Goal: Task Accomplishment & Management: Manage account settings

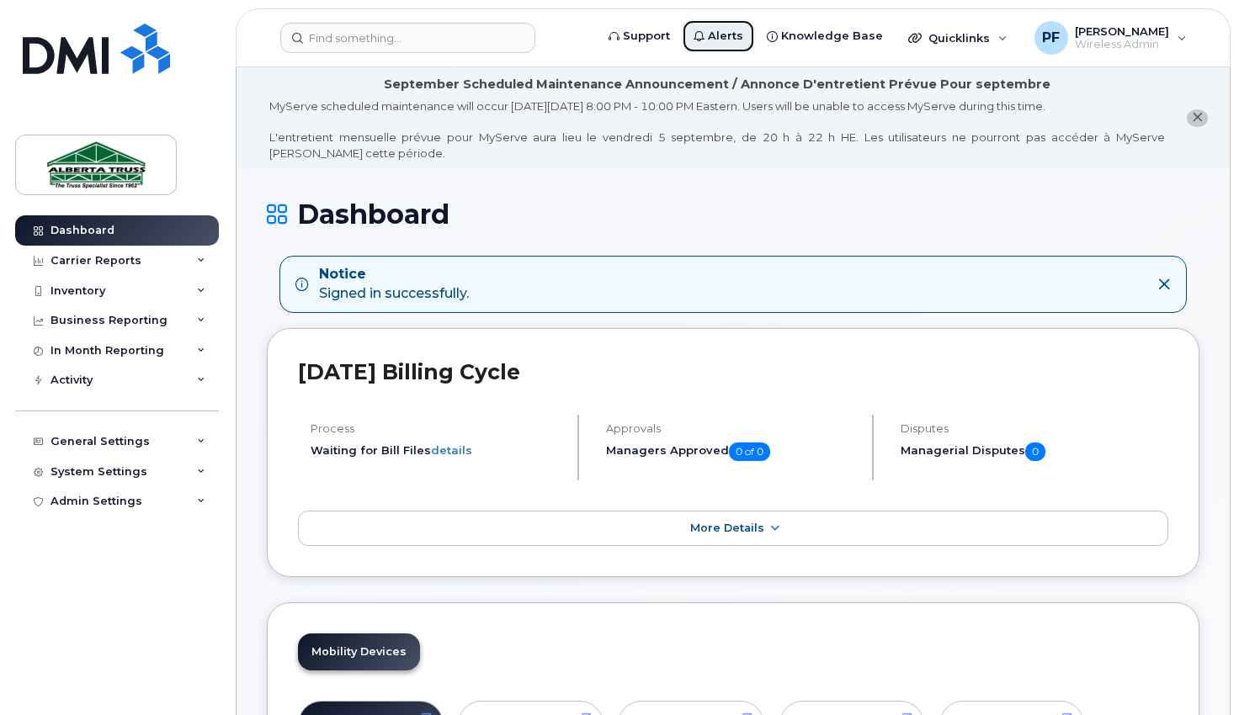
click at [739, 40] on span "Alerts" at bounding box center [725, 36] width 35 height 17
click at [1199, 115] on icon "close notification" at bounding box center [1197, 117] width 11 height 11
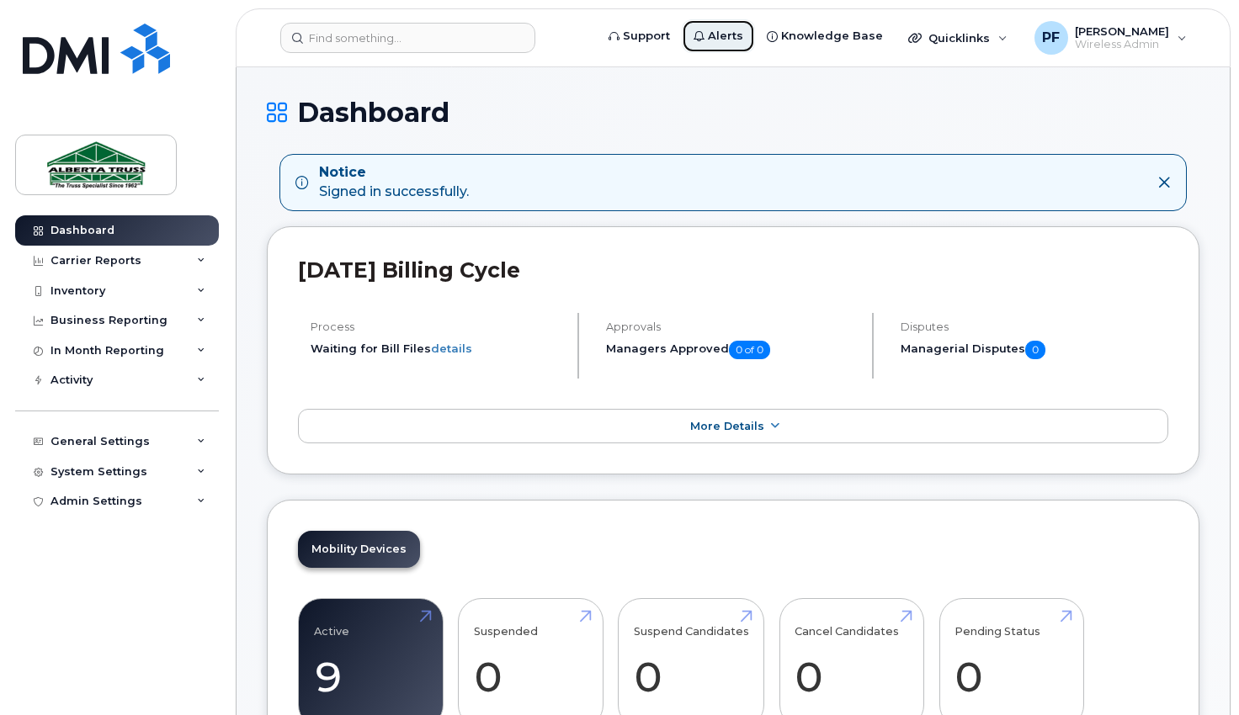
click at [734, 37] on span "Alerts" at bounding box center [725, 36] width 35 height 17
click at [518, 183] on div "Notice Signed in successfully." at bounding box center [719, 182] width 848 height 39
click at [1163, 183] on icon at bounding box center [1163, 182] width 13 height 13
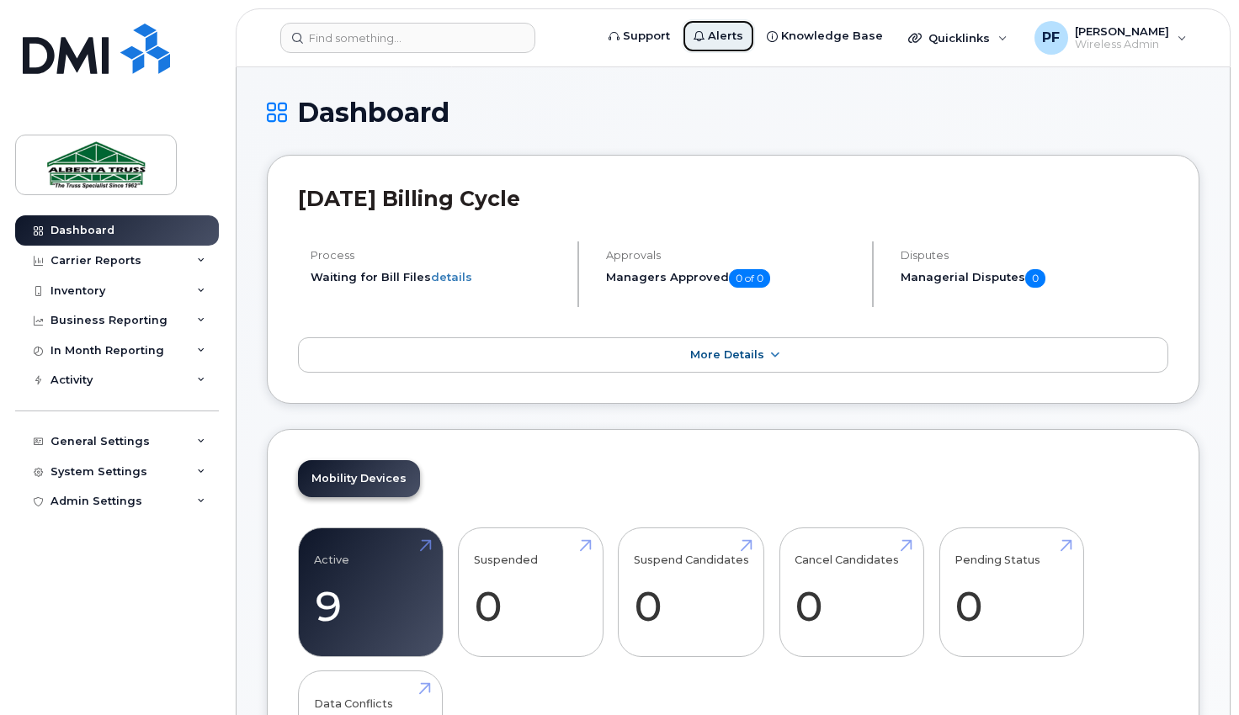
click at [736, 39] on span "Alerts" at bounding box center [725, 36] width 35 height 17
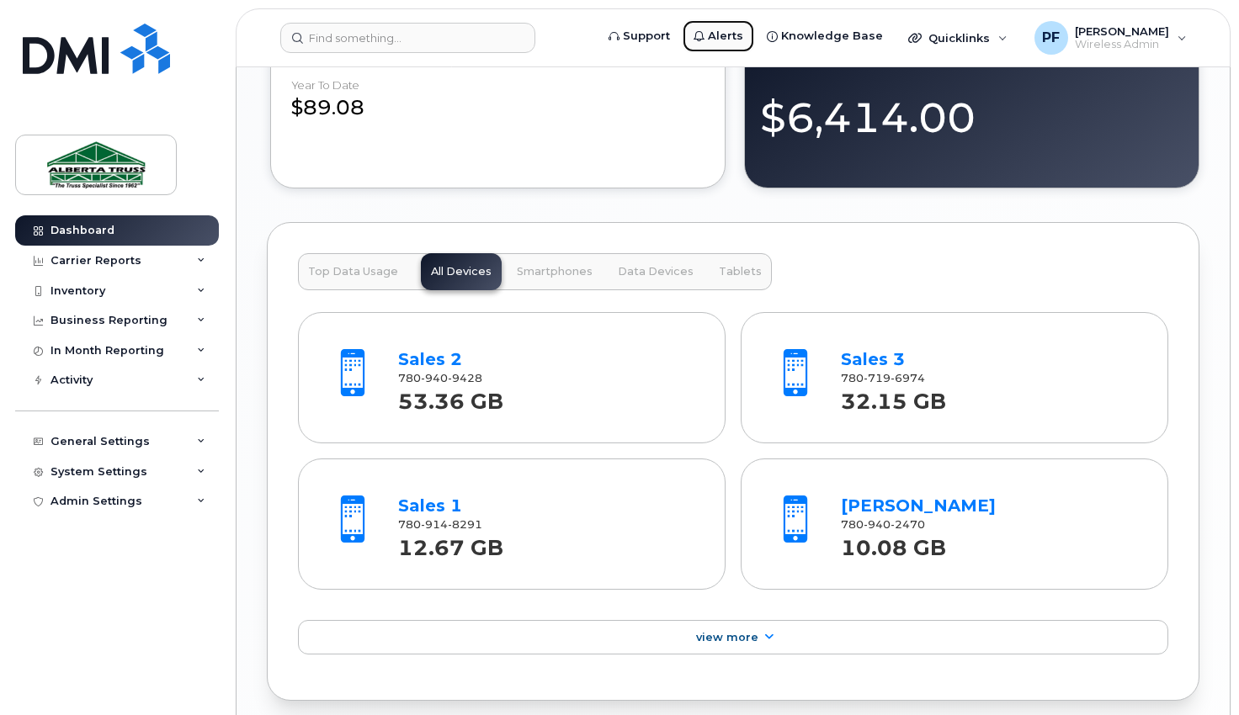
scroll to position [1851, 0]
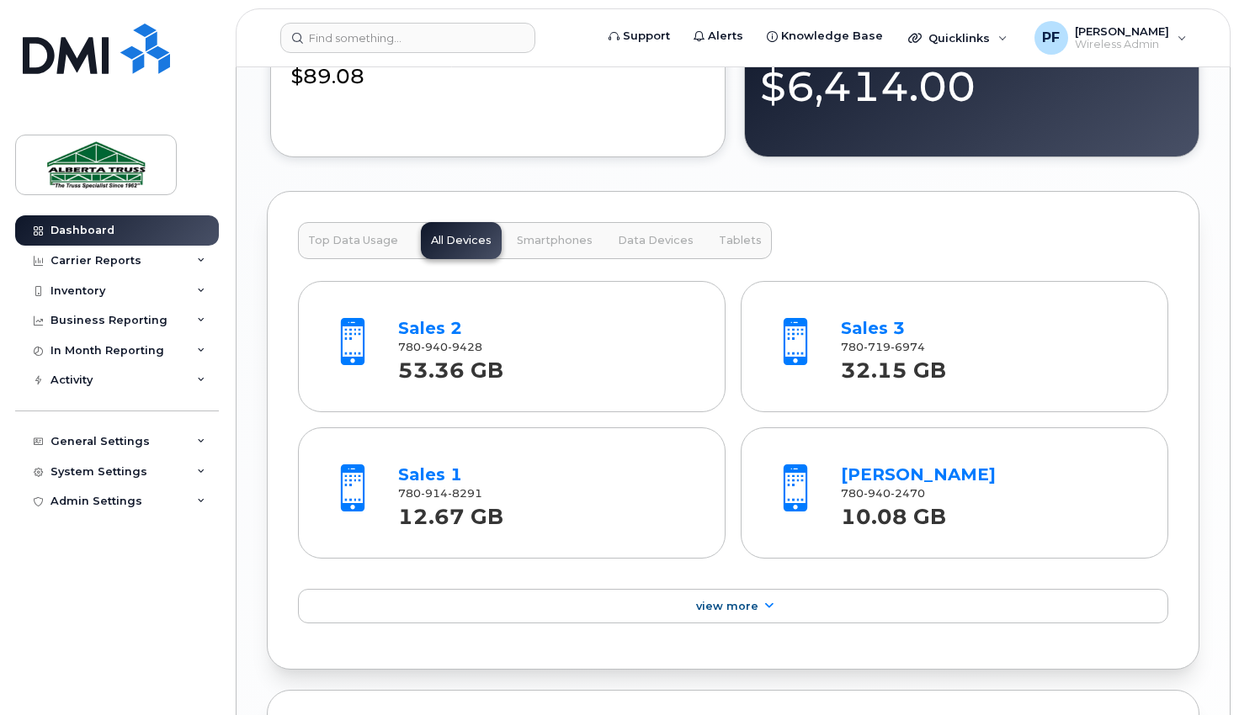
click at [551, 364] on div "53.36 GB" at bounding box center [546, 371] width 297 height 30
click at [425, 326] on link "Sales 2" at bounding box center [430, 328] width 64 height 20
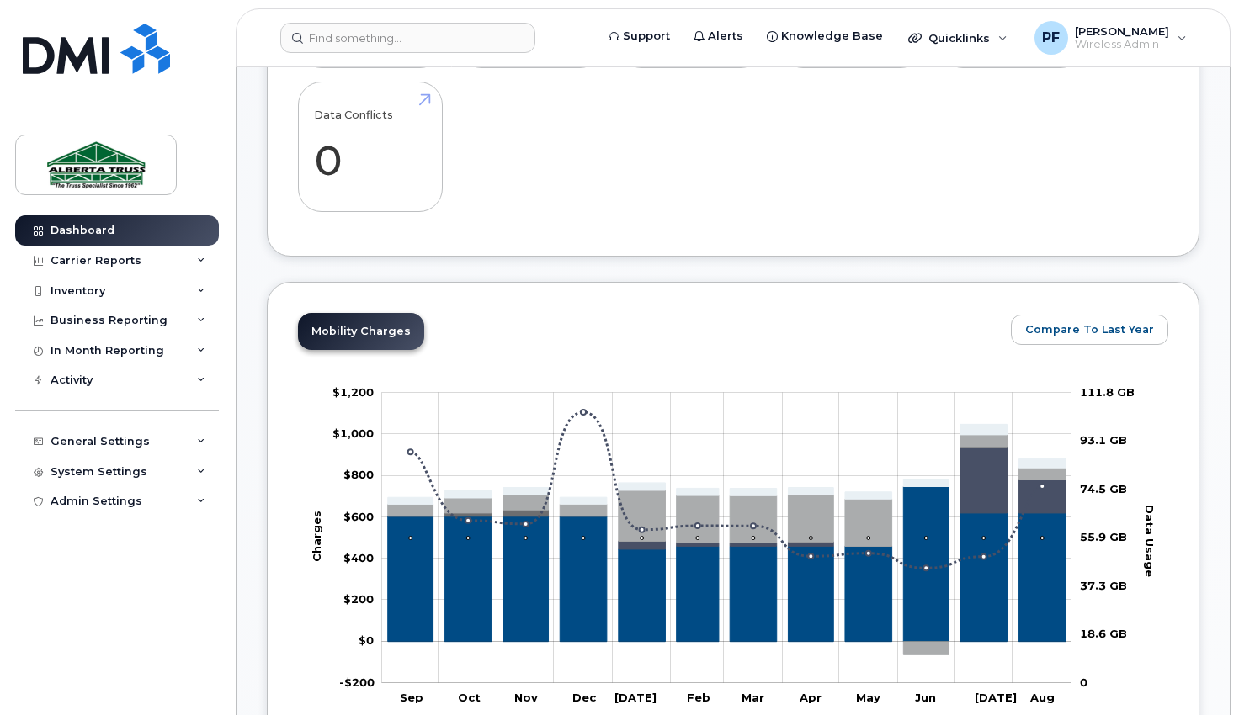
scroll to position [0, 0]
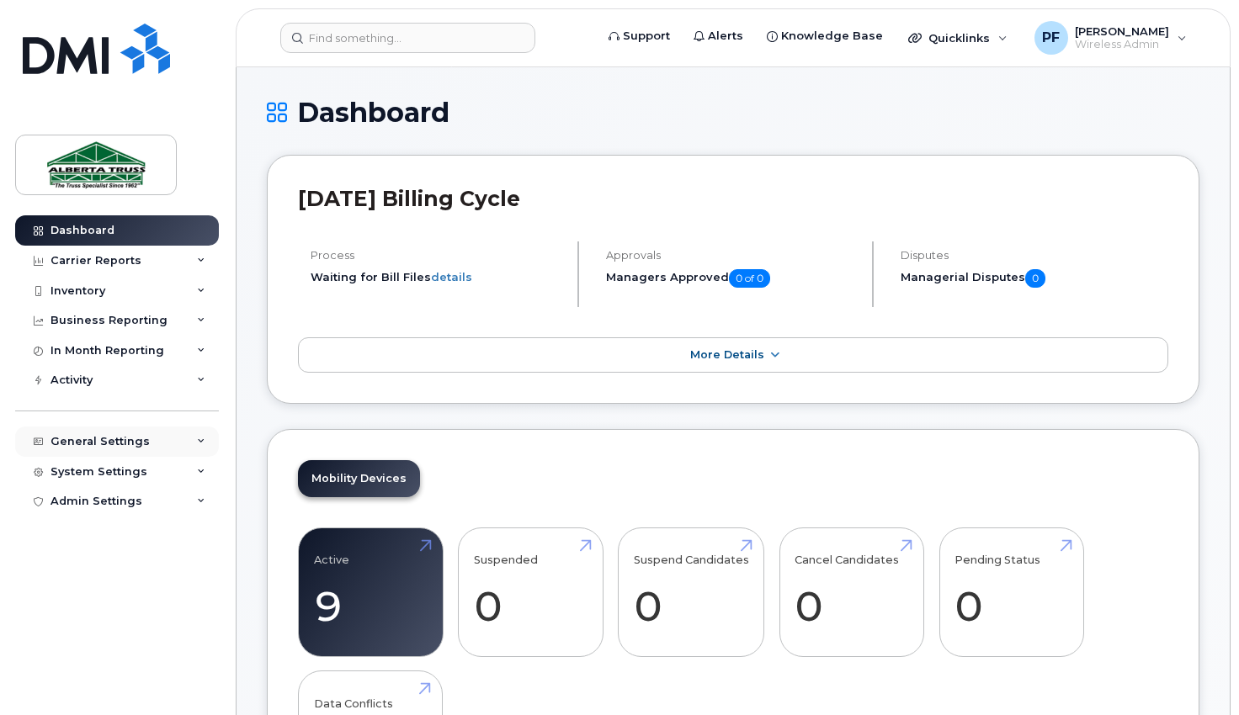
click at [82, 437] on div "General Settings" at bounding box center [99, 441] width 99 height 13
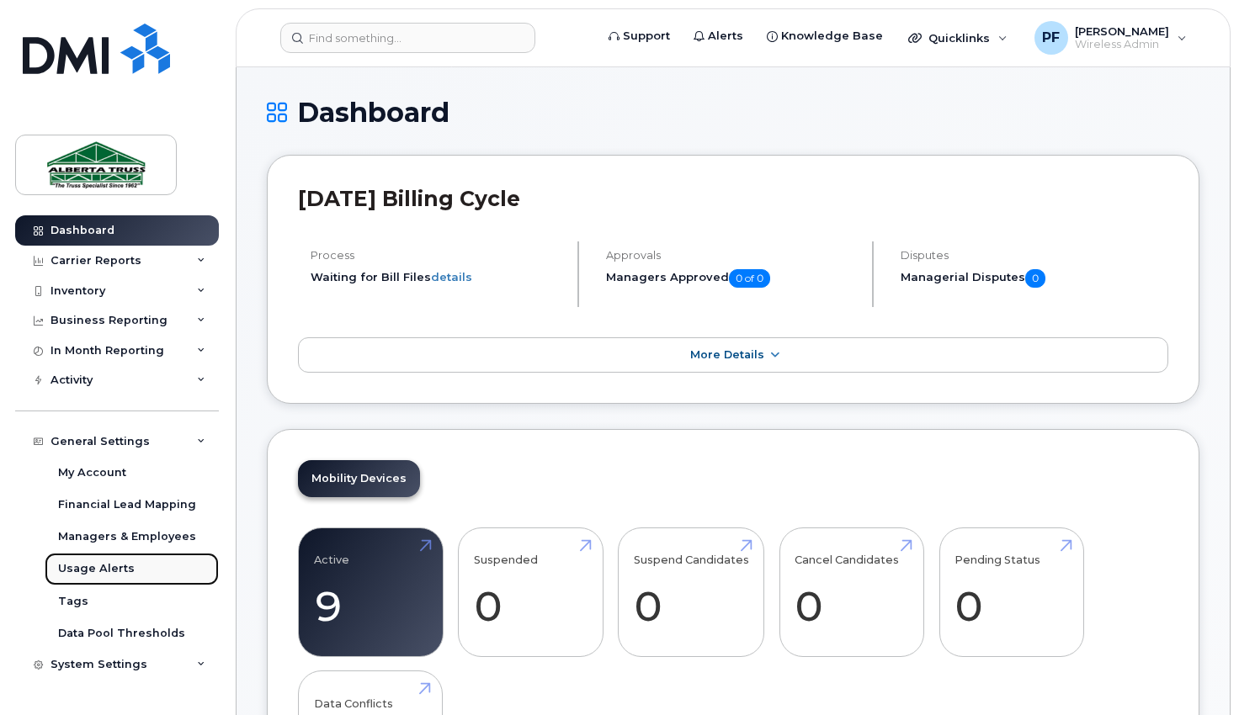
click at [93, 567] on div "Usage Alerts" at bounding box center [96, 568] width 77 height 15
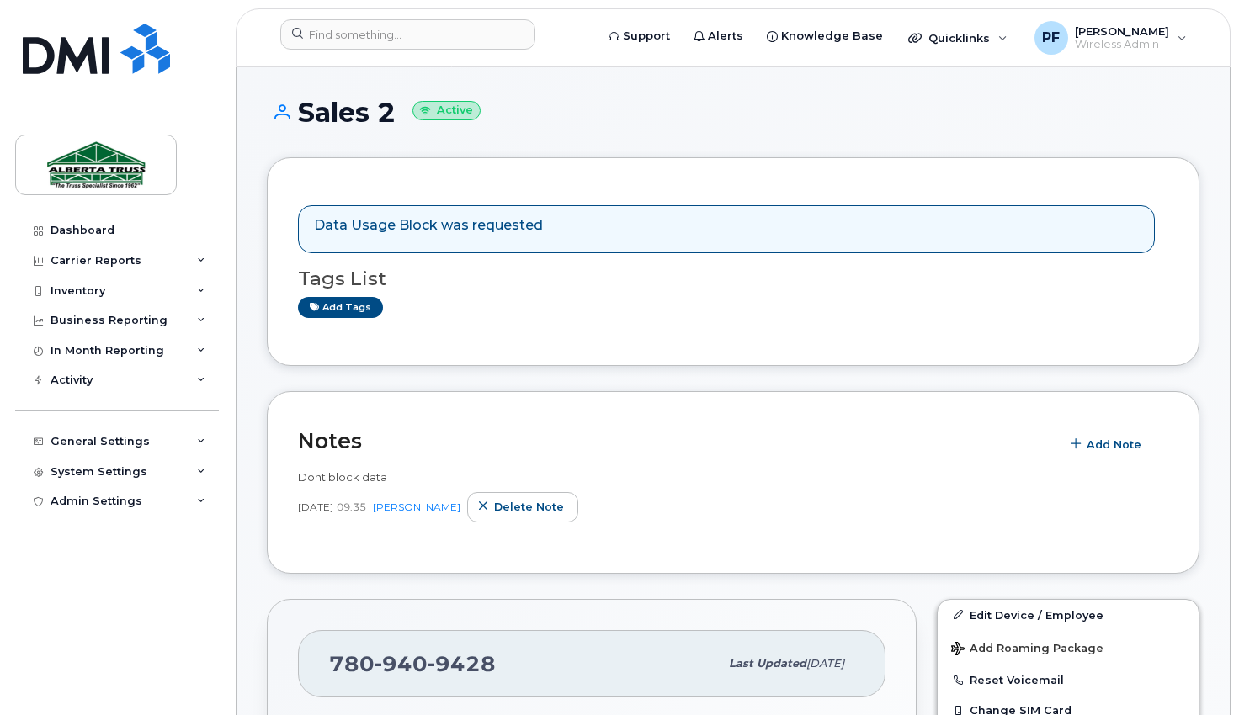
click at [405, 228] on p "Data Usage Block was requested" at bounding box center [428, 225] width 229 height 19
drag, startPoint x: 361, startPoint y: 219, endPoint x: 468, endPoint y: 228, distance: 107.3
click at [362, 220] on p "Data Usage Block was requested" at bounding box center [428, 225] width 229 height 19
click at [505, 231] on p "Data Usage Block was requested" at bounding box center [428, 225] width 229 height 19
click at [1093, 442] on span "Add Note" at bounding box center [1113, 445] width 55 height 16
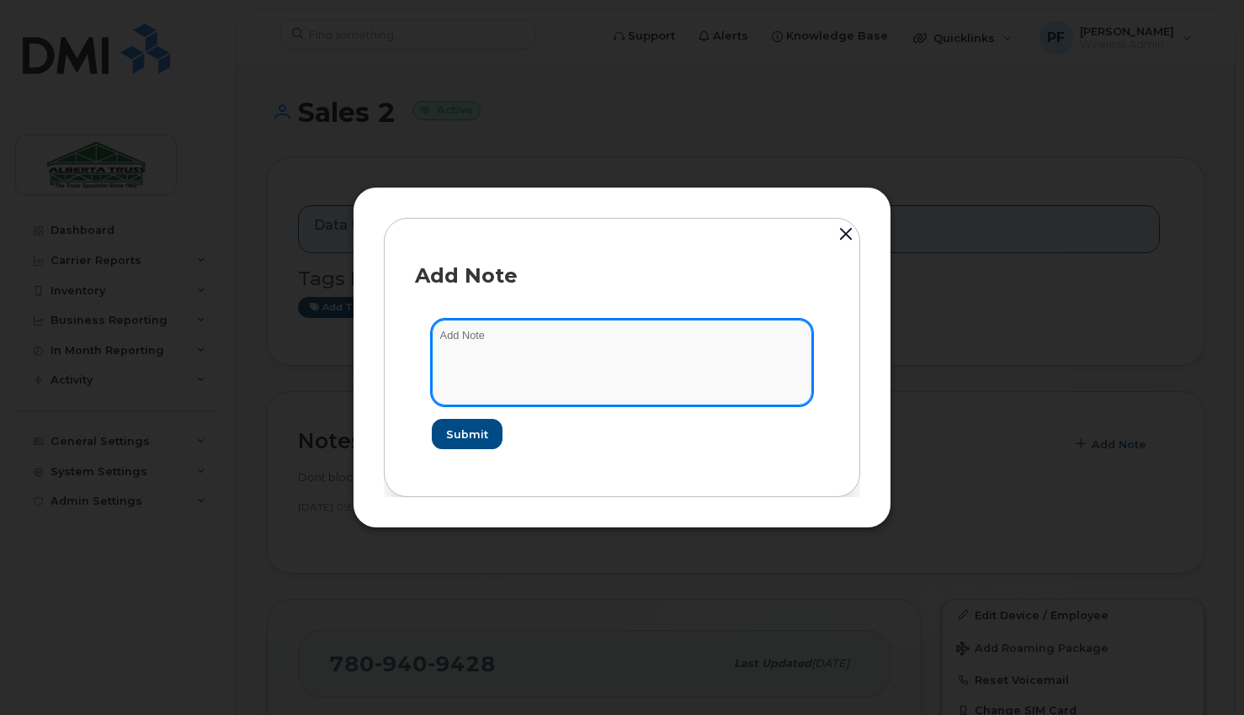
click at [534, 335] on textarea at bounding box center [622, 363] width 380 height 86
type textarea "DONT EVER BLOCK DATA ON THIS NUMBER"
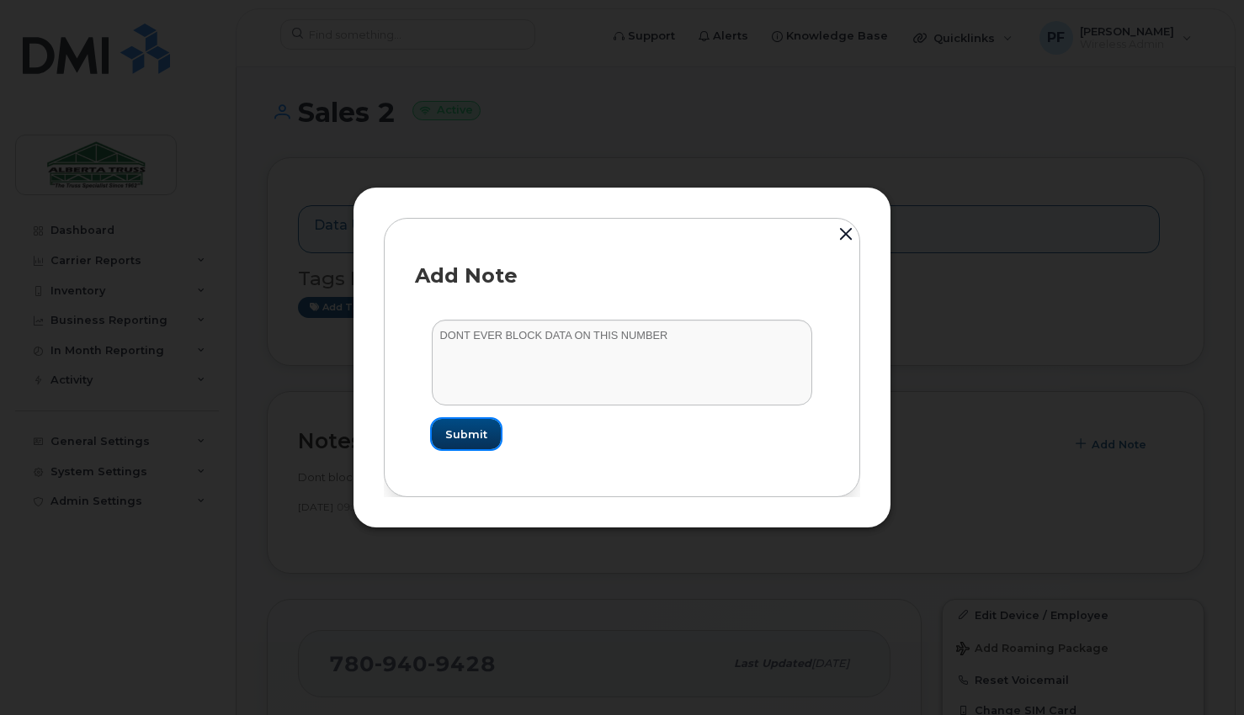
click at [463, 434] on span "Submit" at bounding box center [466, 435] width 42 height 16
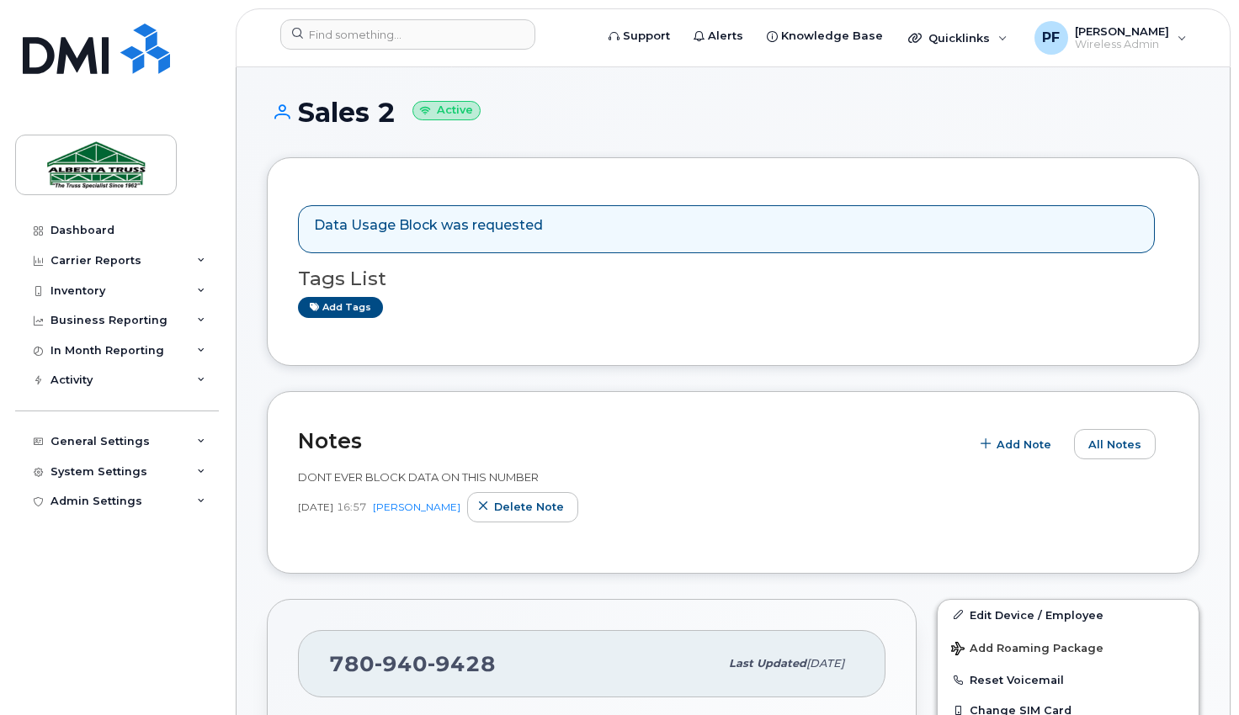
click at [465, 216] on div "Data Usage Block was requested" at bounding box center [726, 229] width 857 height 48
click at [353, 228] on p "Data Usage Block was requested" at bounding box center [428, 225] width 229 height 19
click at [337, 226] on p "Data Usage Block was requested" at bounding box center [428, 225] width 229 height 19
click at [314, 230] on p "Data Usage Block was requested" at bounding box center [428, 225] width 229 height 19
click at [315, 230] on p "Data Usage Block was requested" at bounding box center [428, 225] width 229 height 19
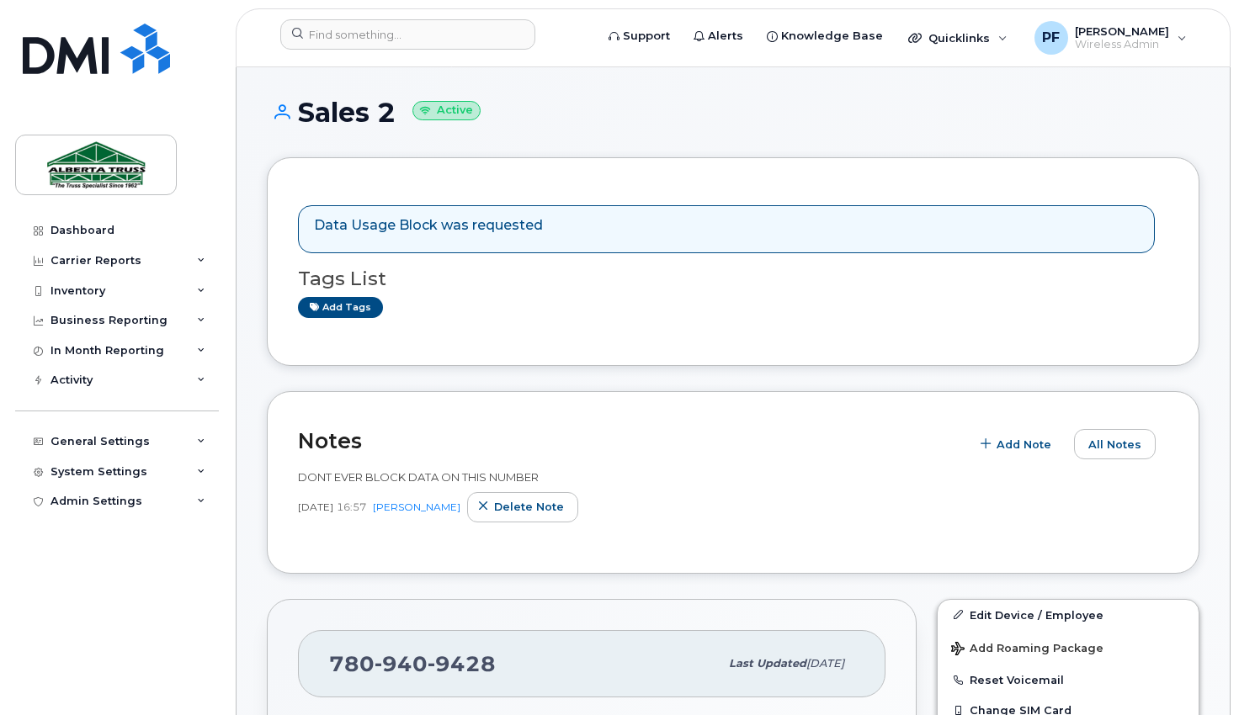
click at [519, 239] on div "Data Usage Block was requested" at bounding box center [428, 229] width 229 height 26
click at [440, 107] on small "Active" at bounding box center [446, 110] width 68 height 19
click at [700, 229] on div "Data Usage Block was requested" at bounding box center [726, 229] width 857 height 48
drag, startPoint x: 679, startPoint y: 221, endPoint x: 613, endPoint y: 217, distance: 66.6
click at [641, 220] on div "Data Usage Block was requested" at bounding box center [726, 229] width 857 height 48
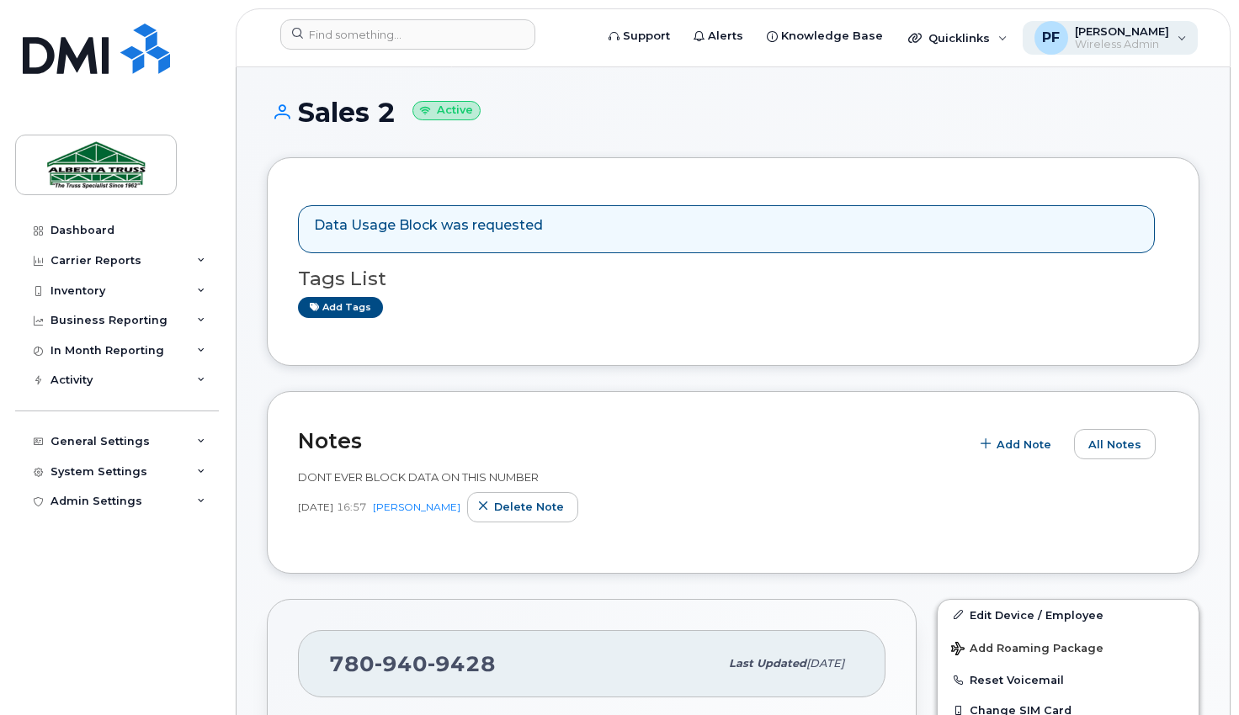
click at [1134, 35] on span "[PERSON_NAME]" at bounding box center [1122, 30] width 94 height 13
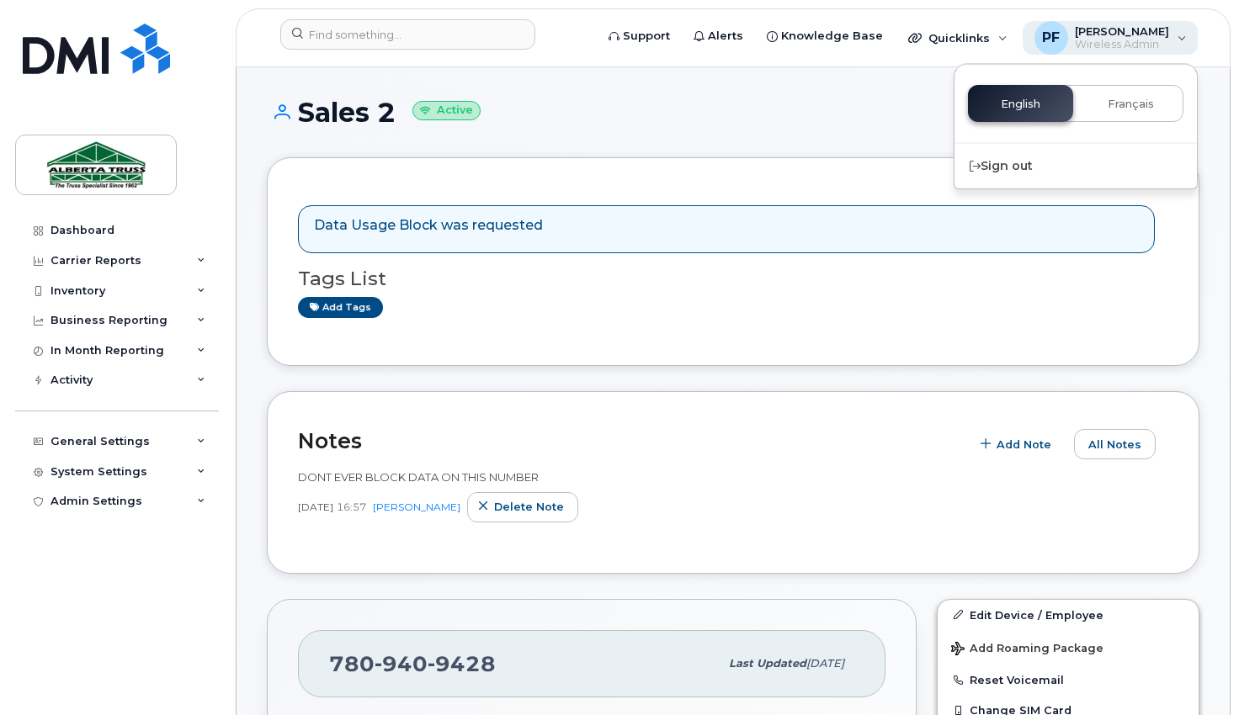
click at [1134, 35] on span "[PERSON_NAME]" at bounding box center [1122, 30] width 94 height 13
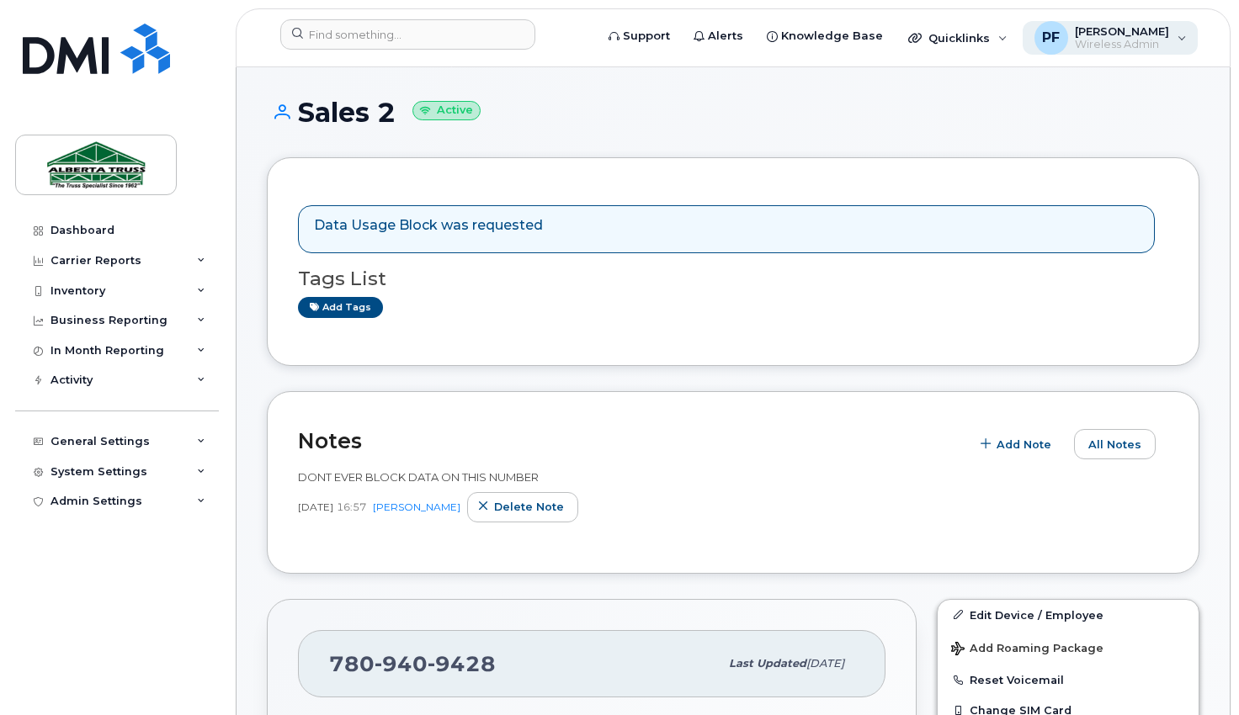
click at [1057, 32] on span "PF" at bounding box center [1051, 38] width 18 height 20
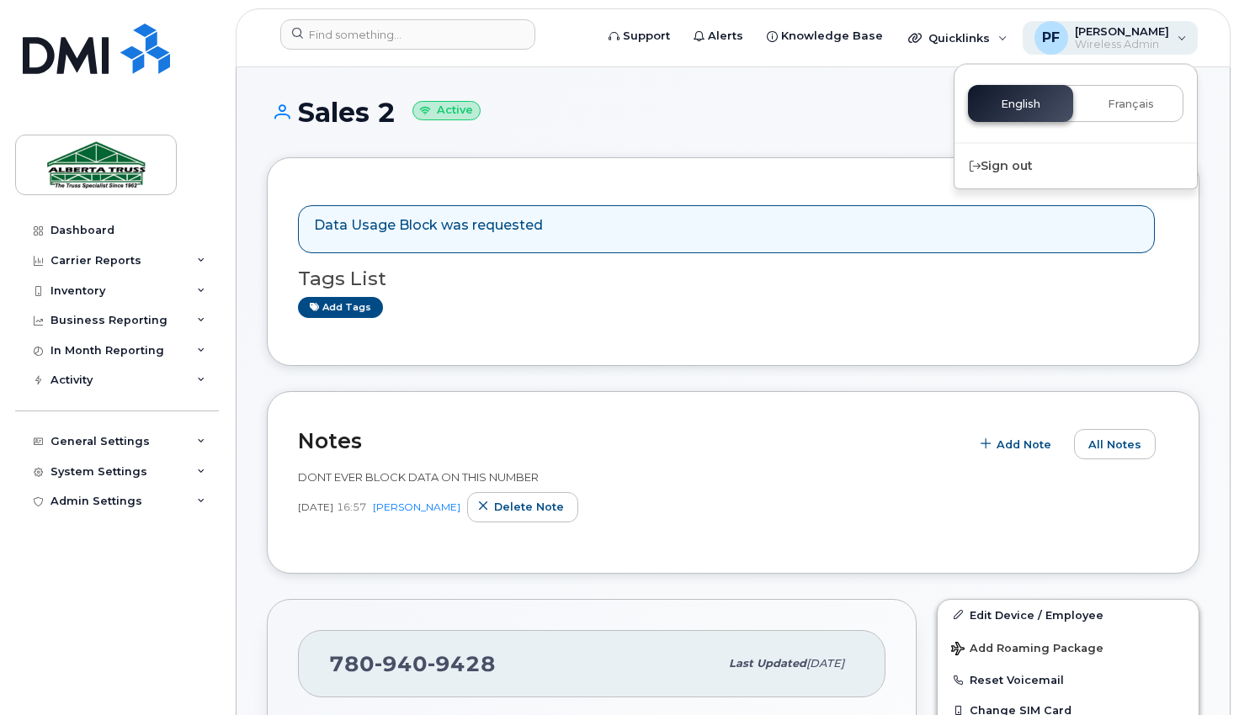
click at [1057, 31] on span "PF" at bounding box center [1051, 38] width 18 height 20
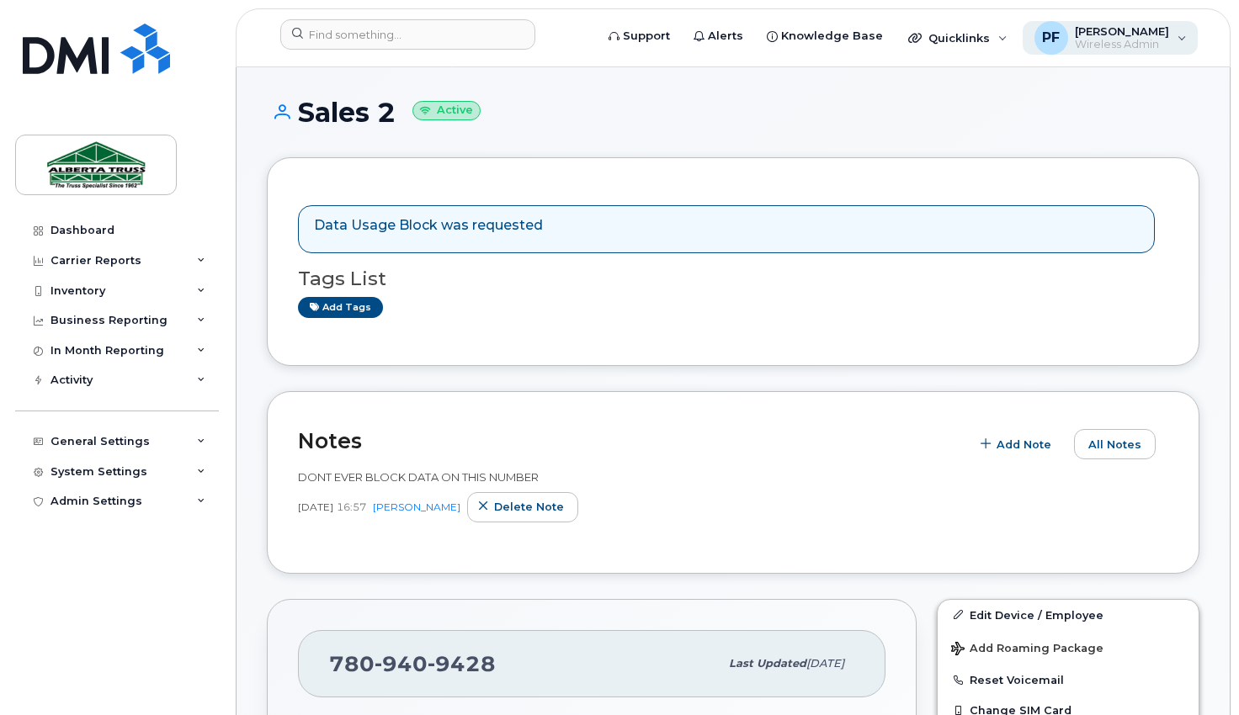
click at [1146, 29] on span "[PERSON_NAME]" at bounding box center [1122, 30] width 94 height 13
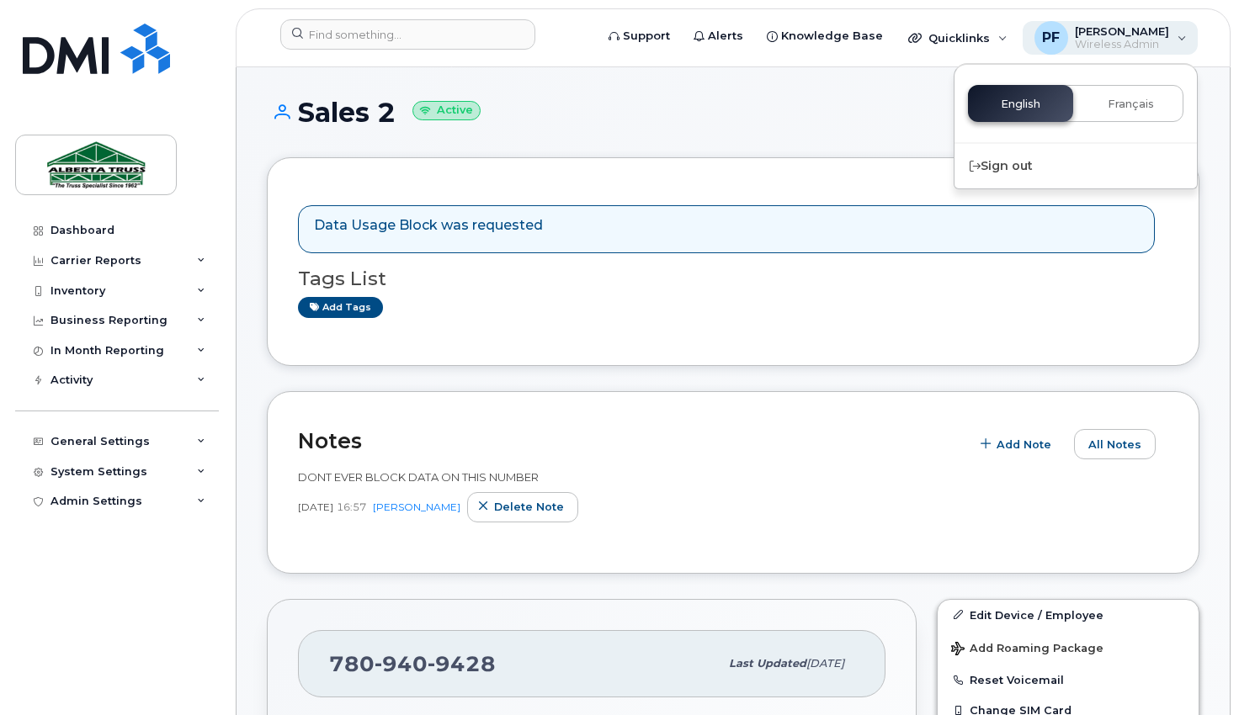
click at [1177, 29] on div "PF Paul Foreman Wireless Admin" at bounding box center [1111, 38] width 176 height 34
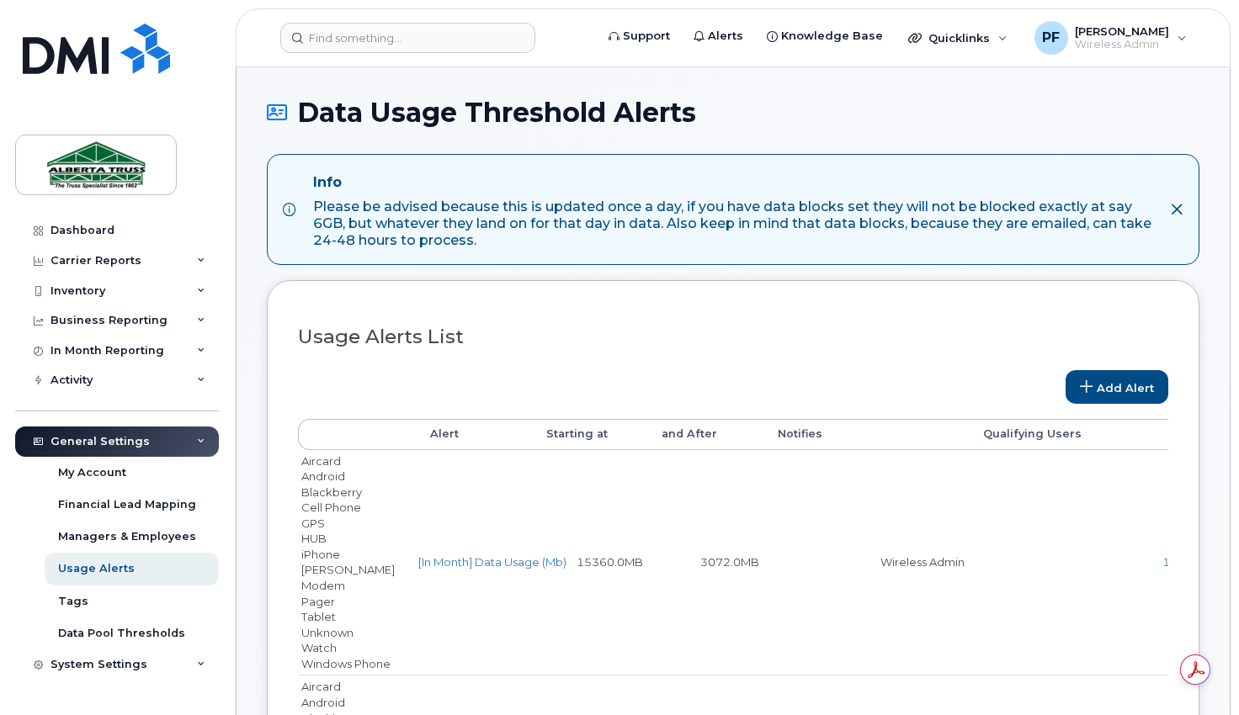
select select
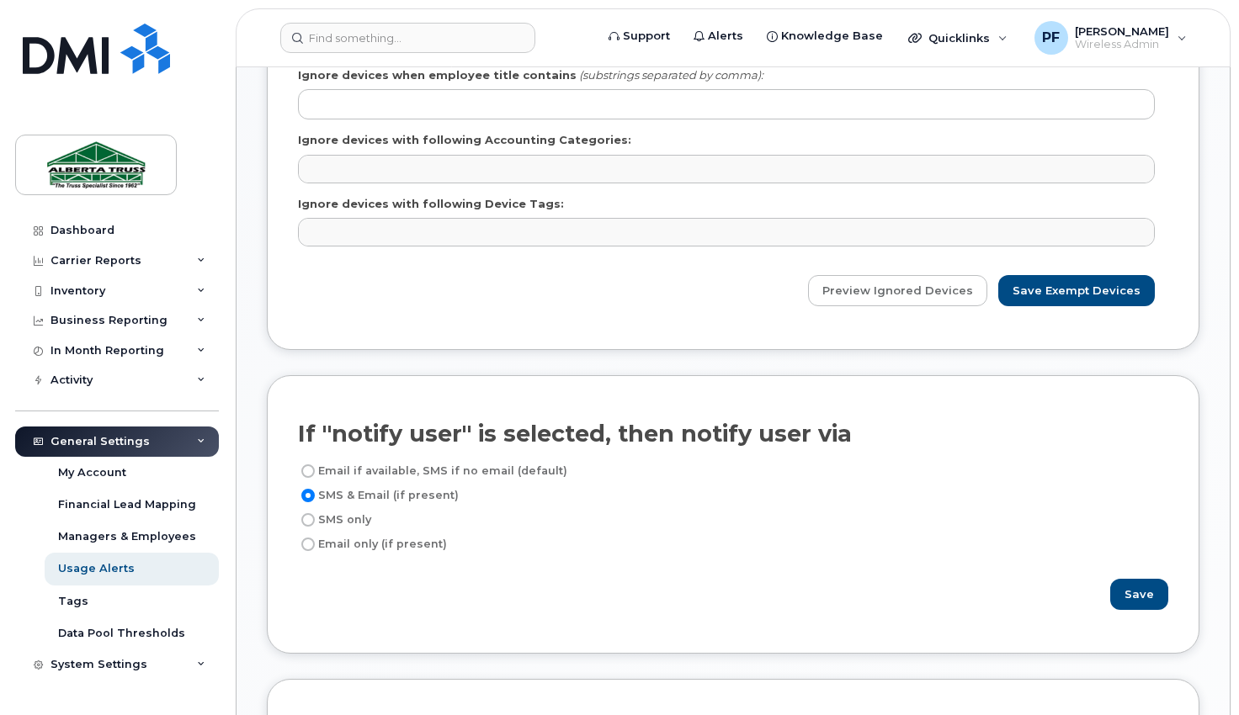
scroll to position [1094, 0]
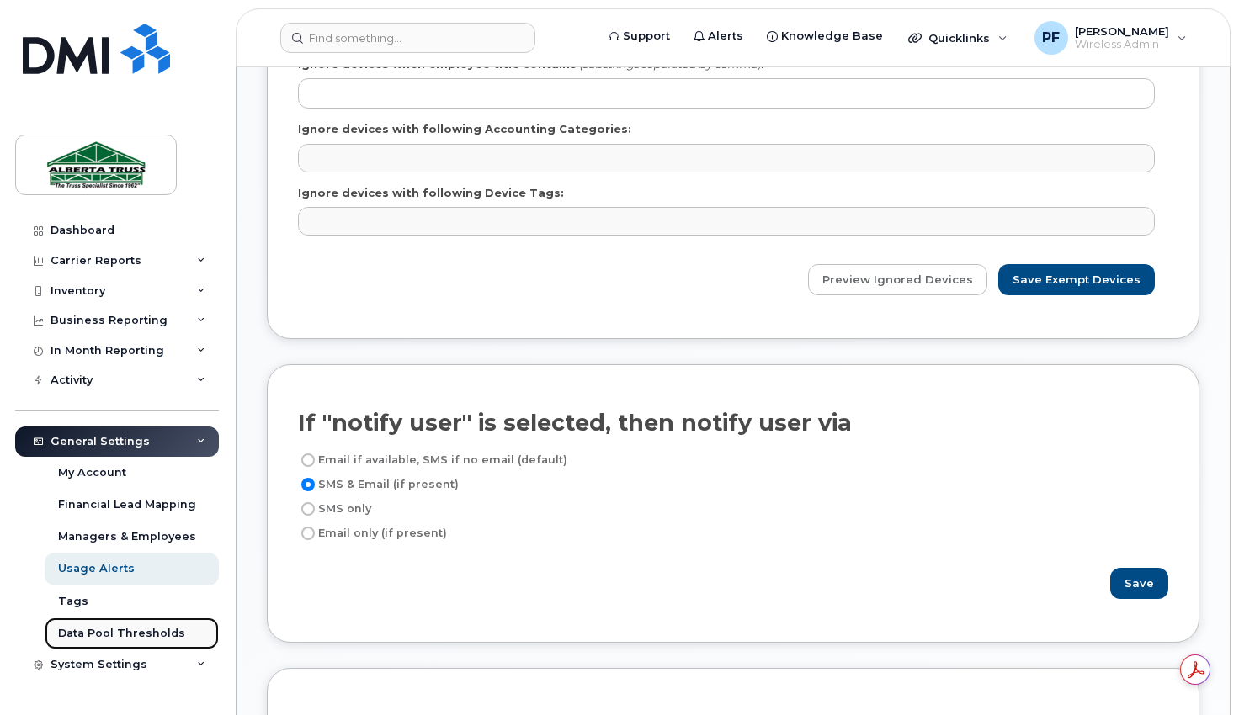
click at [135, 635] on div "Data Pool Thresholds" at bounding box center [121, 633] width 127 height 15
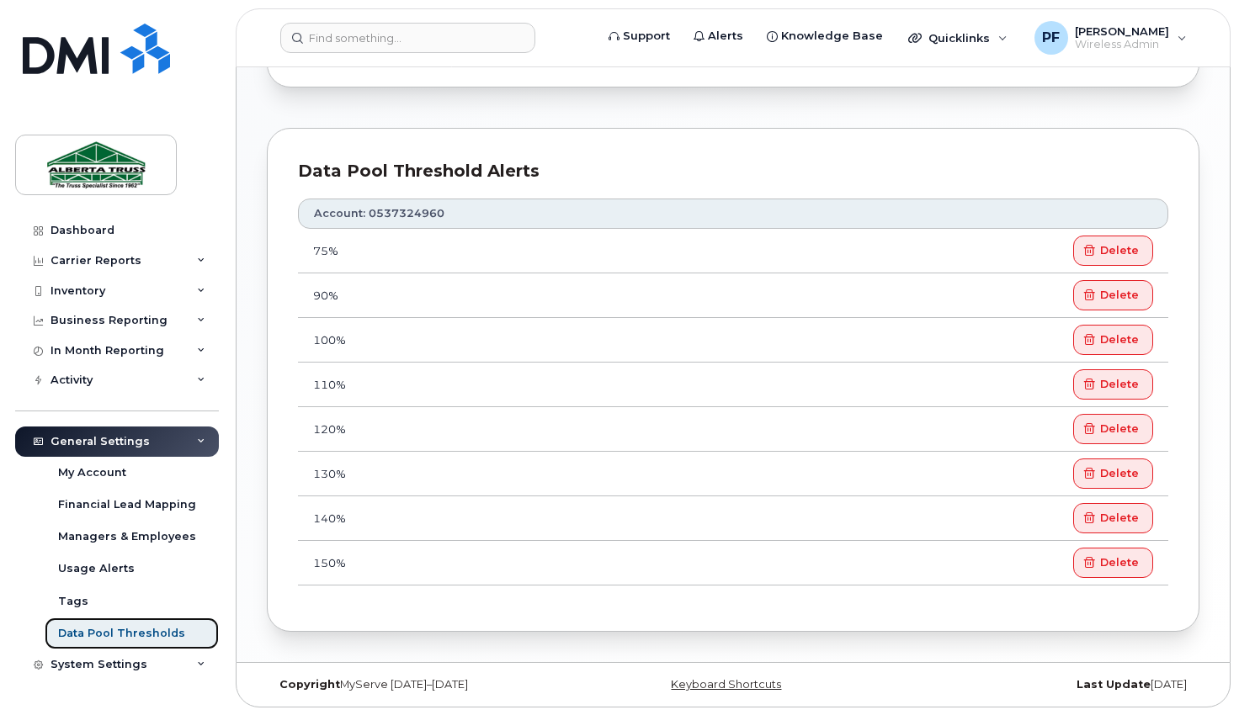
scroll to position [711, 0]
